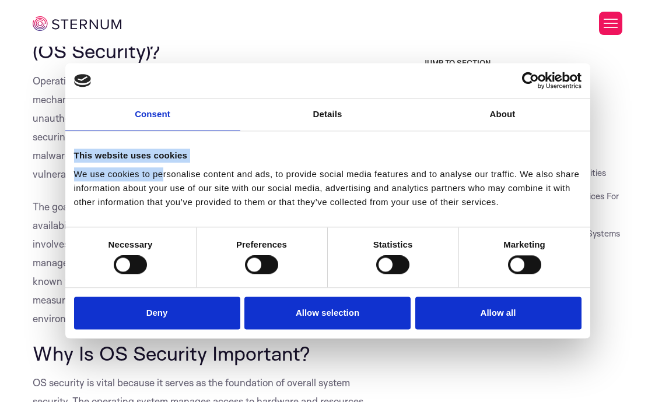
click at [161, 174] on div "This website uses cookies We use cookies to personalise content and ads, to pro…" at bounding box center [327, 179] width 518 height 89
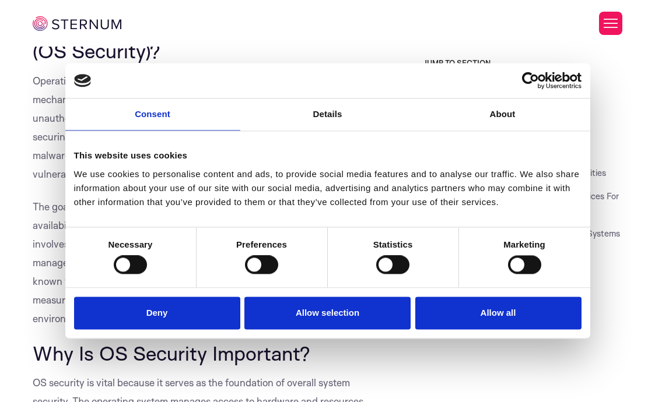
click at [620, 128] on li "Why Is OS Security Important?" at bounding box center [522, 126] width 200 height 14
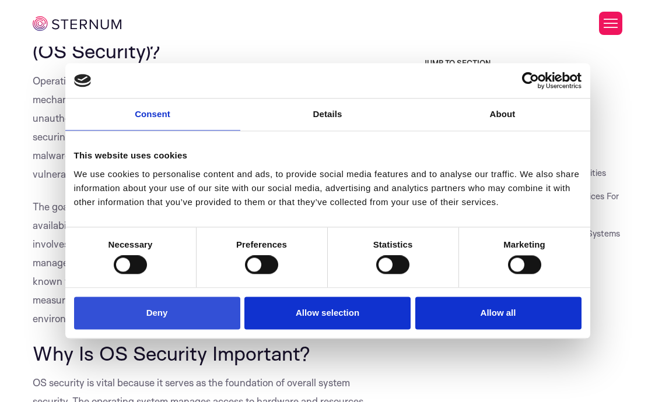
click at [219, 322] on button "Deny" at bounding box center [157, 313] width 166 height 33
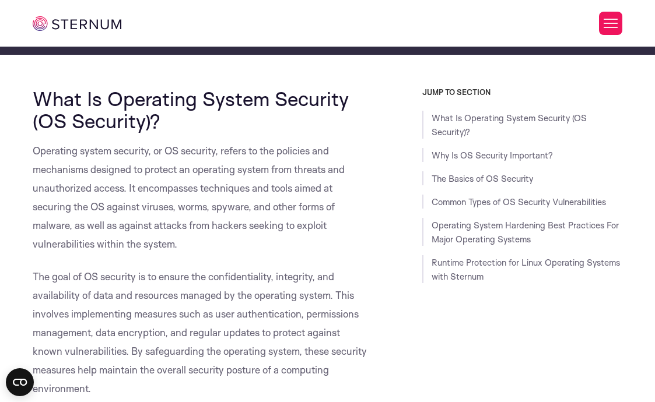
scroll to position [191, 0]
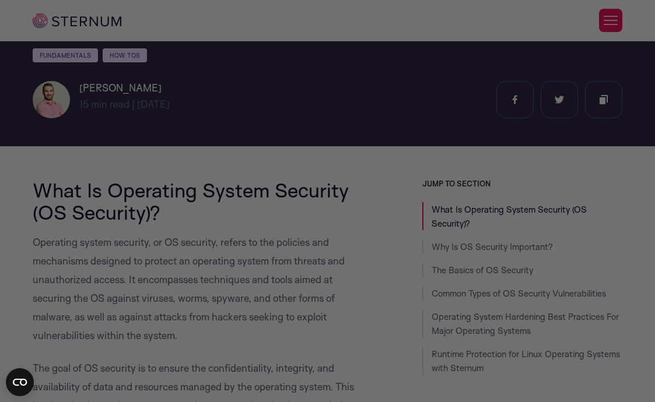
click at [226, 296] on div at bounding box center [330, 203] width 661 height 406
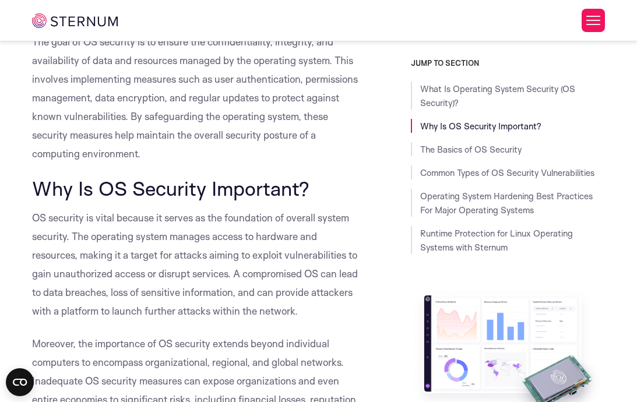
scroll to position [472, 0]
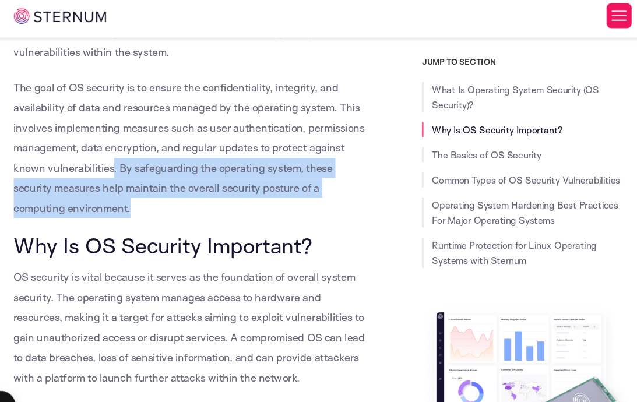
drag, startPoint x: 247, startPoint y: 215, endPoint x: 124, endPoint y: 160, distance: 134.4
click at [139, 196] on span "The goal of OS security is to ensure the confidentiality, integrity, and availa…" at bounding box center [195, 142] width 326 height 124
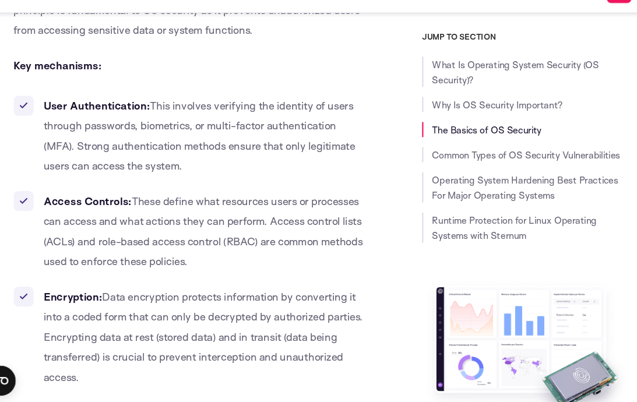
scroll to position [1144, 0]
